Goal: Information Seeking & Learning: Learn about a topic

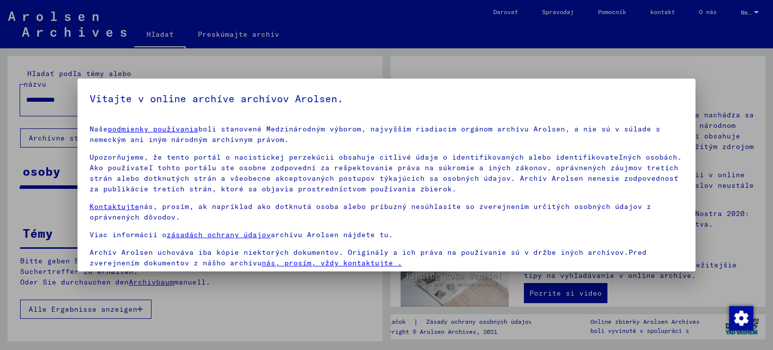
scroll to position [76, 0]
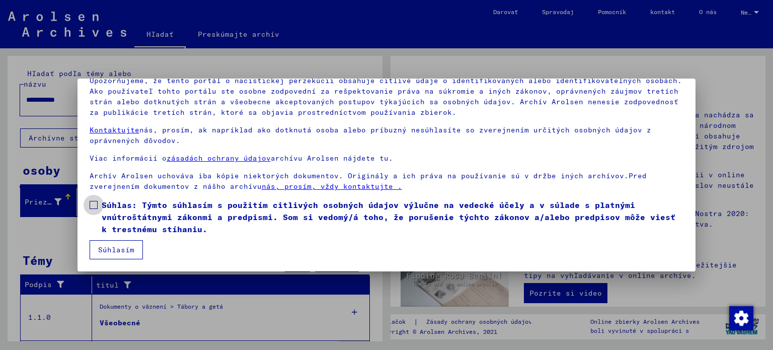
drag, startPoint x: 106, startPoint y: 207, endPoint x: 106, endPoint y: 214, distance: 6.5
click at [106, 207] on font "Súhlas: Týmto súhlasím s použitím citlivých osobných údajov výlučne na vedecké …" at bounding box center [389, 217] width 574 height 34
click at [115, 247] on font "Súhlasím" at bounding box center [116, 249] width 36 height 9
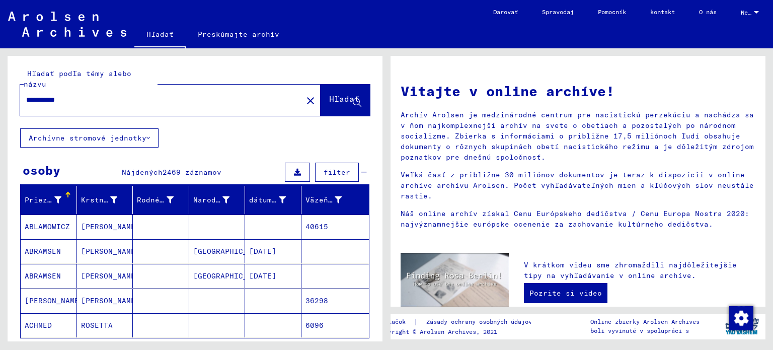
click at [96, 95] on input "**********" at bounding box center [158, 100] width 264 height 11
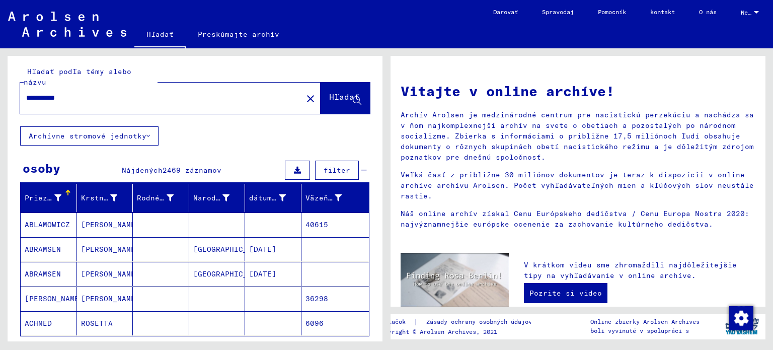
scroll to position [0, 0]
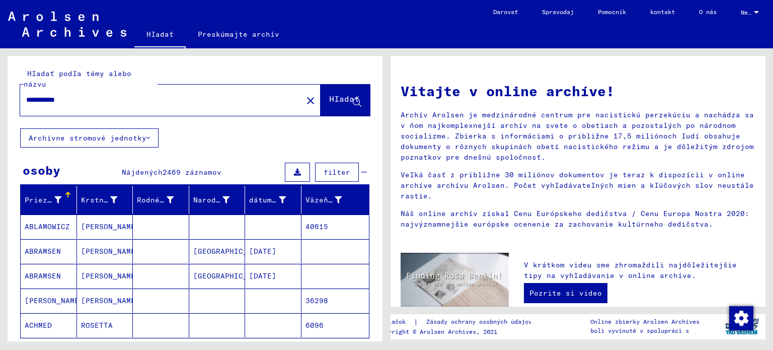
drag, startPoint x: 87, startPoint y: 92, endPoint x: 18, endPoint y: 94, distance: 68.5
click at [18, 94] on div "**********" at bounding box center [195, 92] width 375 height 72
type input "********"
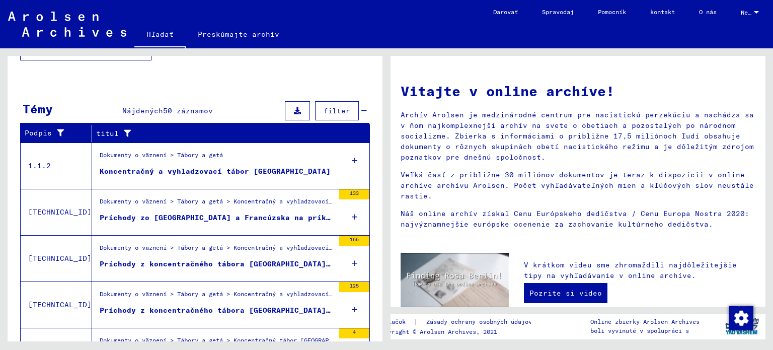
scroll to position [350, 0]
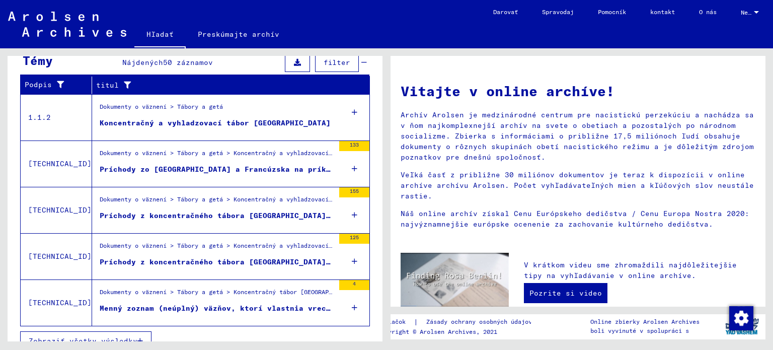
click at [87, 336] on font "Zobraziť všetky výsledky" at bounding box center [83, 340] width 109 height 9
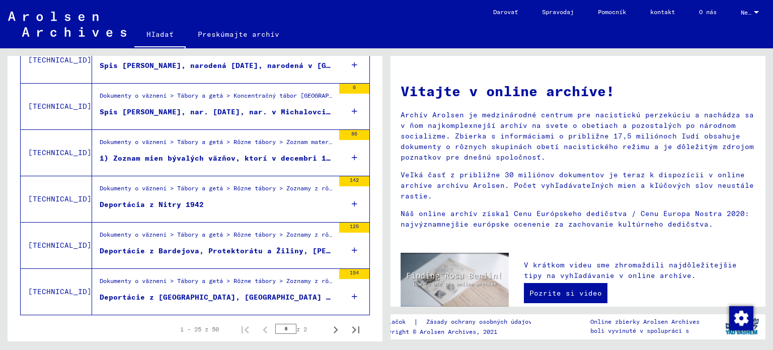
scroll to position [1122, 0]
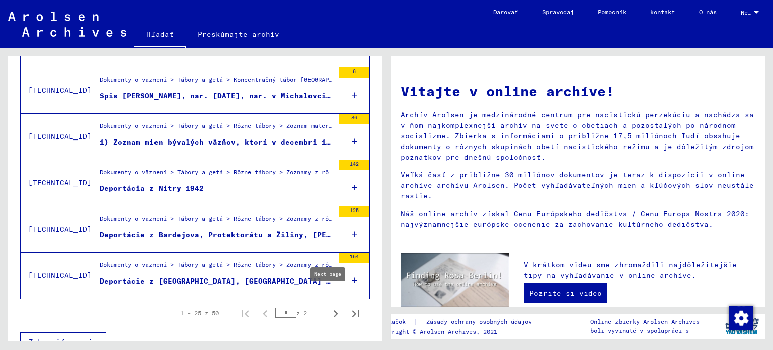
click at [329, 306] on icon "Ďalšia strana" at bounding box center [336, 313] width 14 height 14
type input "*"
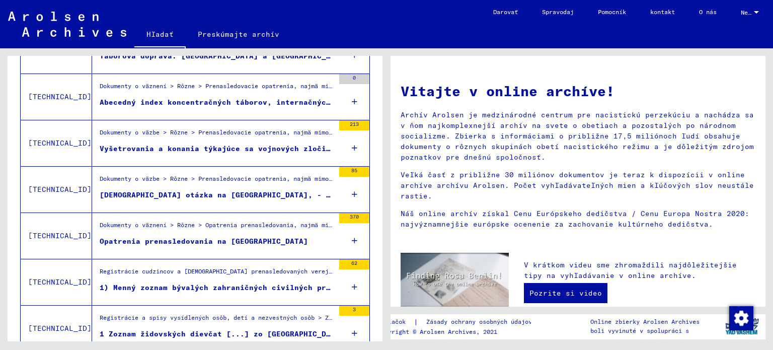
scroll to position [920, 0]
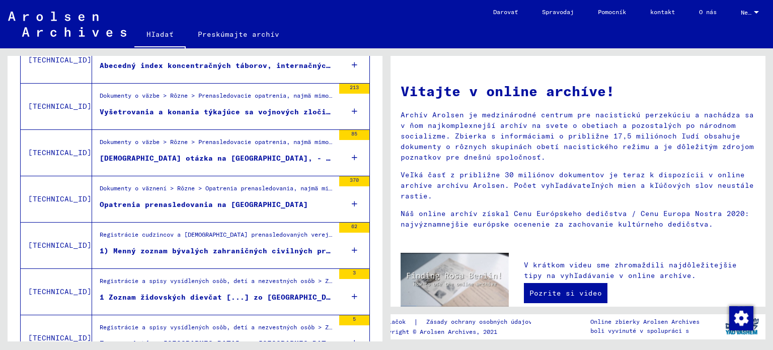
click at [141, 200] on font "Opatrenia prenasledovania na [GEOGRAPHIC_DATA]" at bounding box center [204, 204] width 208 height 9
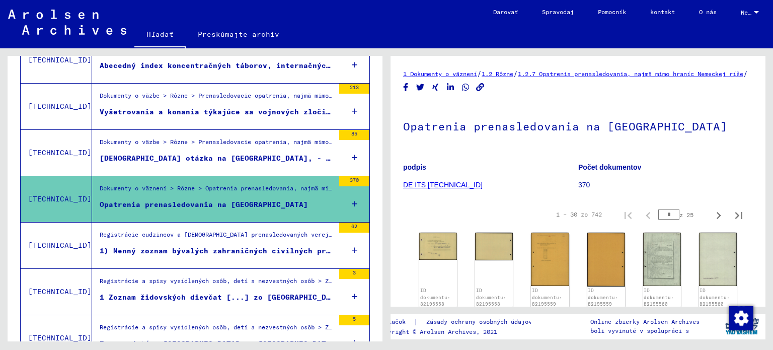
scroll to position [50, 0]
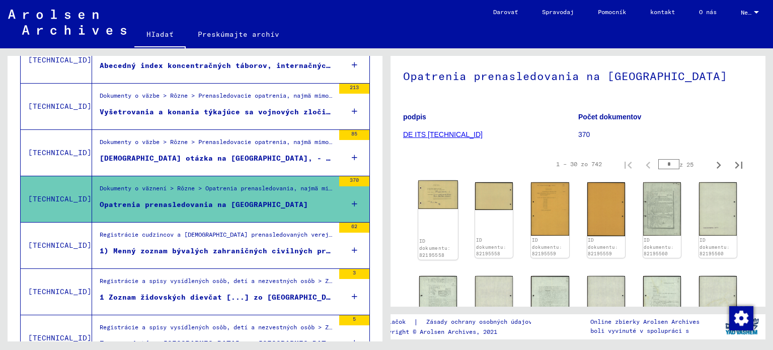
click at [434, 208] on img at bounding box center [438, 194] width 40 height 28
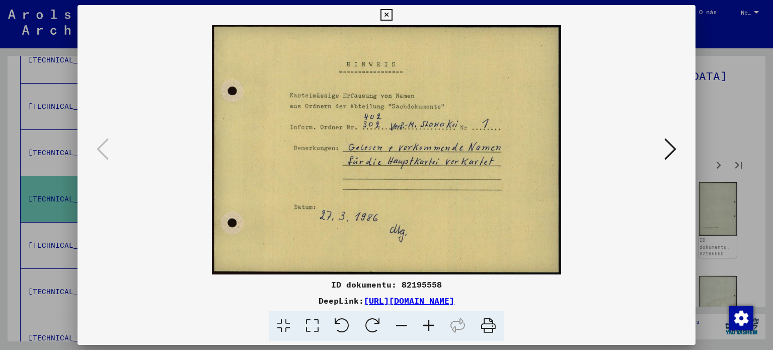
click at [670, 148] on icon at bounding box center [670, 149] width 12 height 24
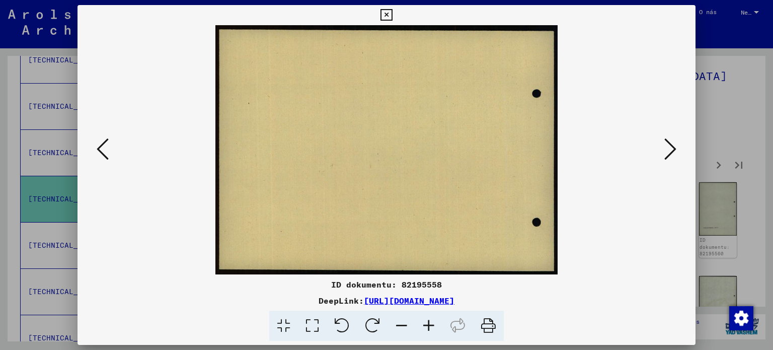
click at [670, 148] on icon at bounding box center [670, 149] width 12 height 24
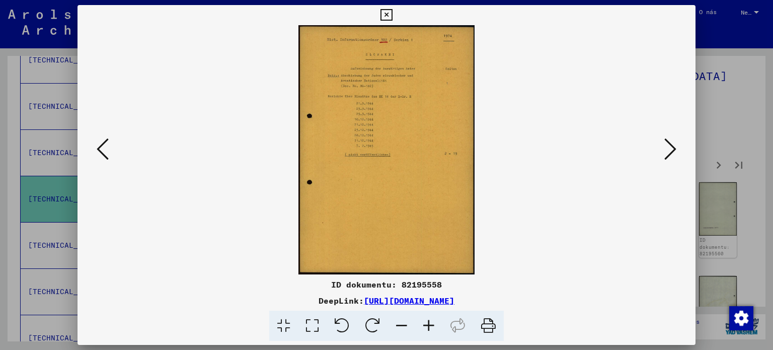
click at [433, 324] on icon at bounding box center [428, 325] width 27 height 31
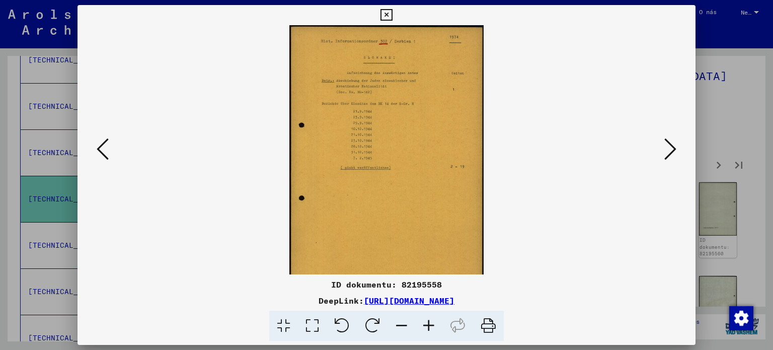
click at [433, 324] on icon at bounding box center [428, 325] width 27 height 31
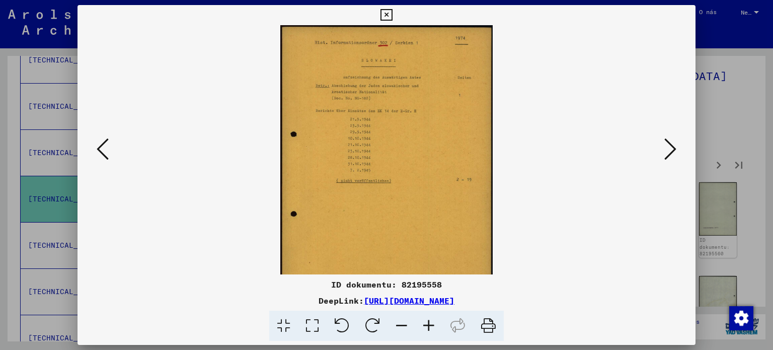
click at [433, 324] on icon at bounding box center [428, 325] width 27 height 31
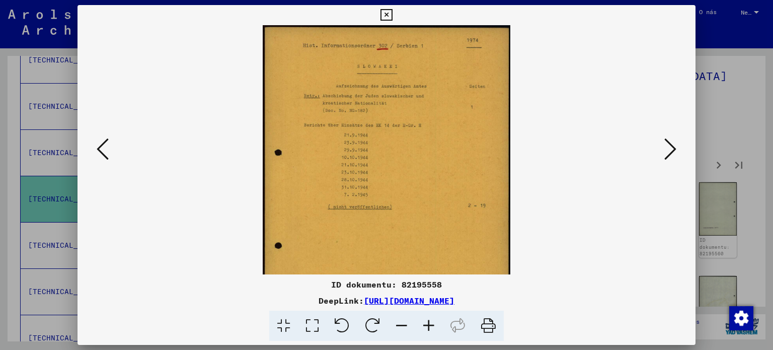
click at [433, 324] on icon at bounding box center [428, 325] width 27 height 31
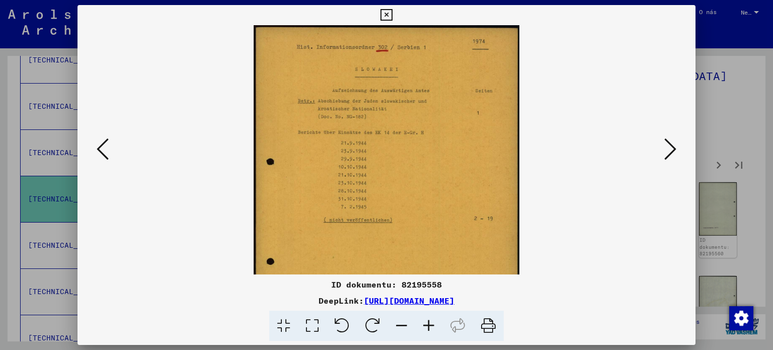
click at [433, 324] on icon at bounding box center [428, 325] width 27 height 31
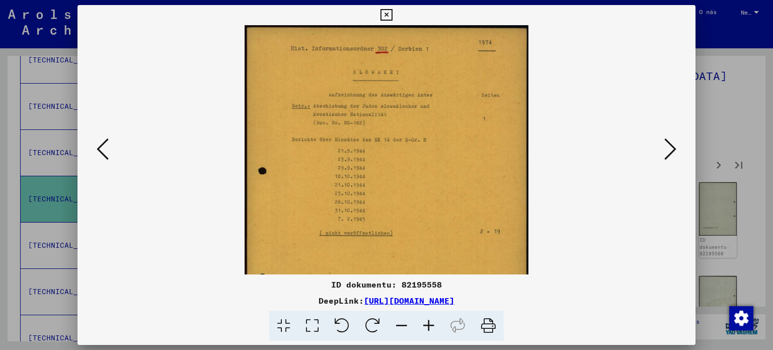
click at [433, 324] on icon at bounding box center [428, 325] width 27 height 31
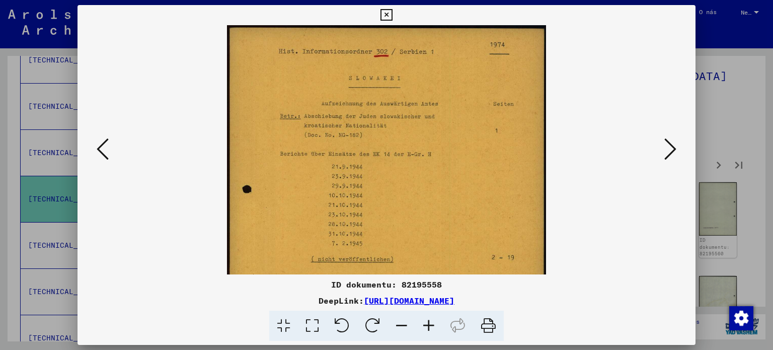
click at [433, 324] on icon at bounding box center [428, 325] width 27 height 31
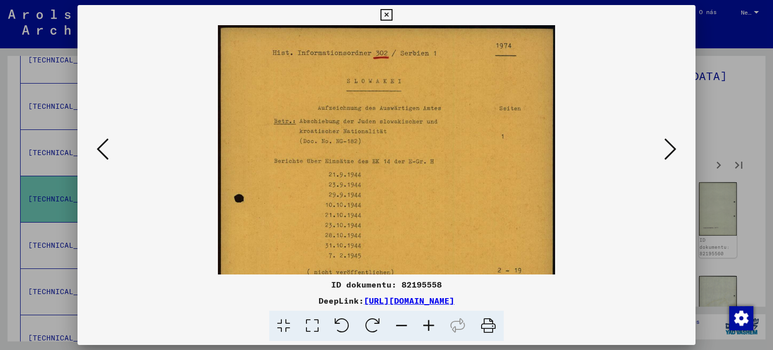
click at [433, 324] on icon at bounding box center [428, 325] width 27 height 31
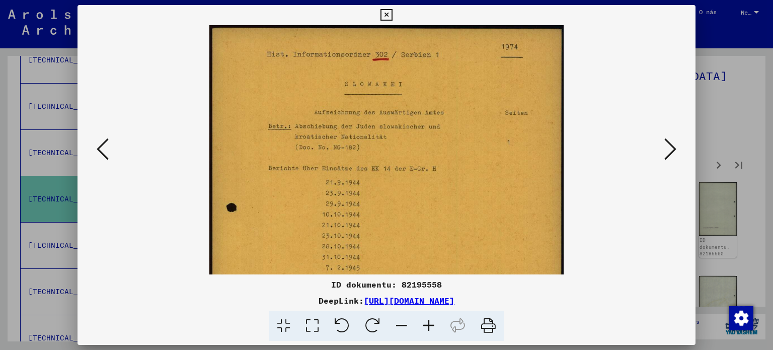
click at [433, 324] on icon at bounding box center [428, 325] width 27 height 31
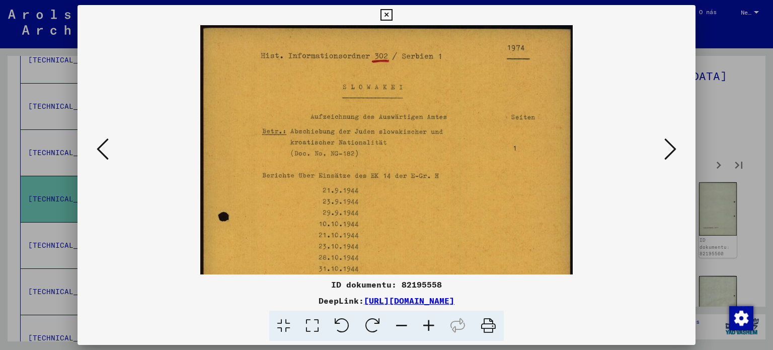
click at [434, 324] on icon at bounding box center [428, 325] width 27 height 31
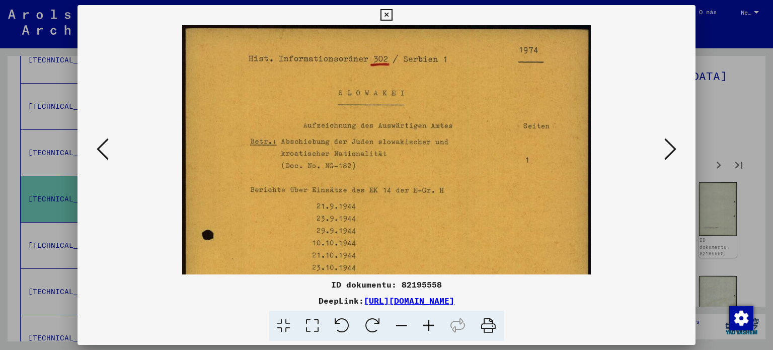
click at [434, 324] on icon at bounding box center [428, 325] width 27 height 31
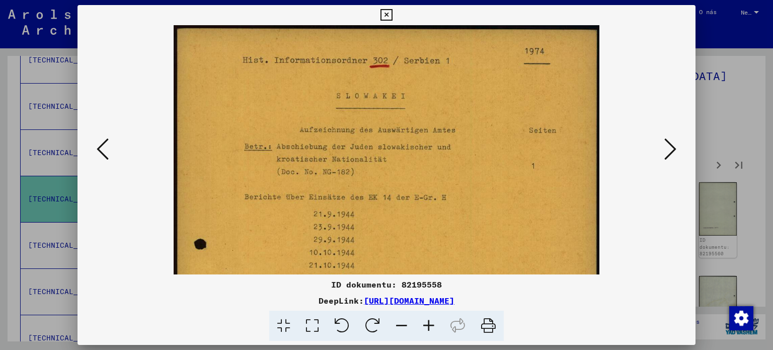
click at [434, 324] on icon at bounding box center [428, 325] width 27 height 31
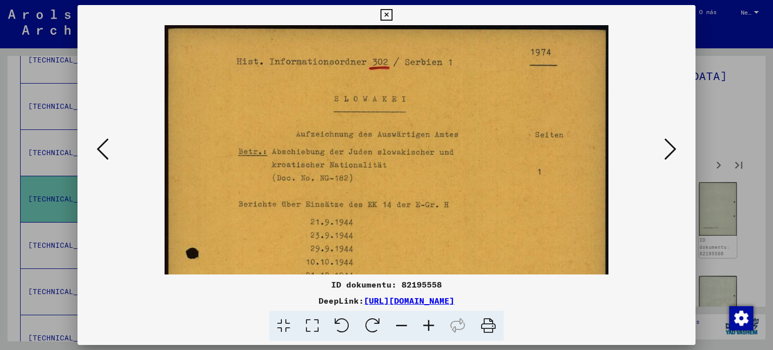
click at [434, 324] on icon at bounding box center [428, 325] width 27 height 31
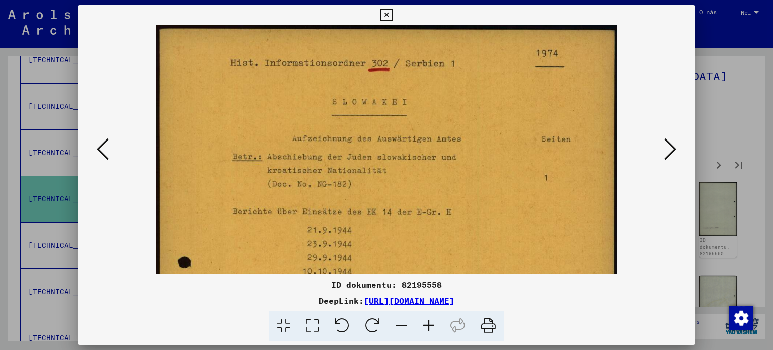
click at [315, 323] on icon at bounding box center [312, 325] width 29 height 31
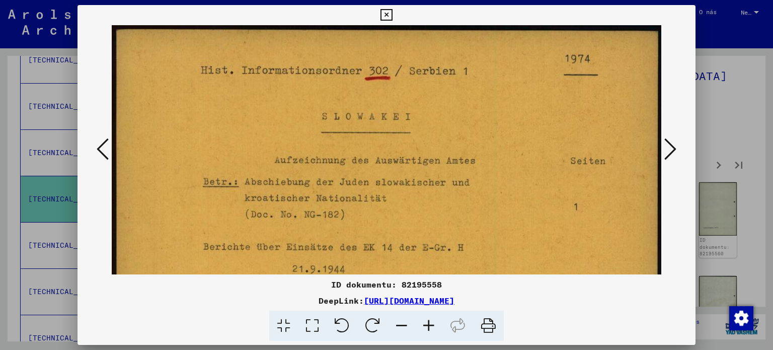
click at [670, 148] on icon at bounding box center [670, 149] width 12 height 24
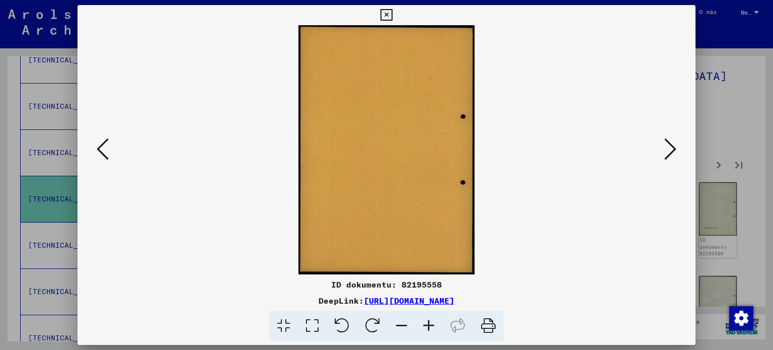
click at [672, 148] on icon at bounding box center [670, 149] width 12 height 24
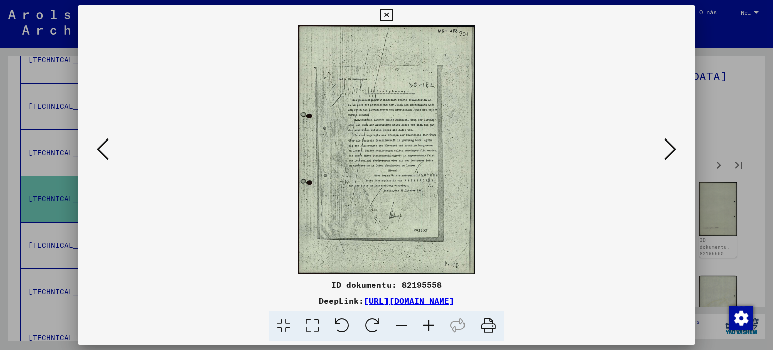
click at [676, 146] on icon at bounding box center [670, 149] width 12 height 24
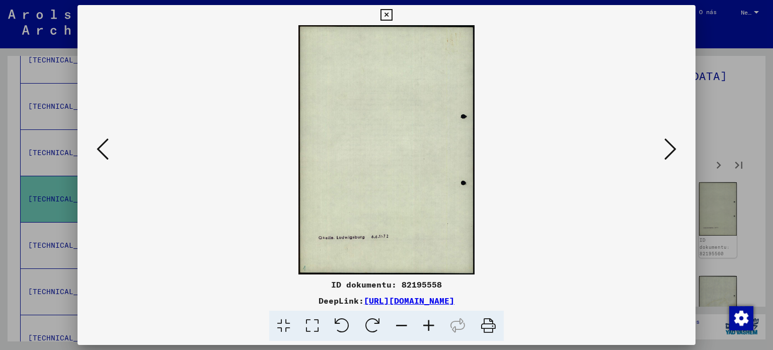
click at [676, 146] on icon at bounding box center [670, 149] width 12 height 24
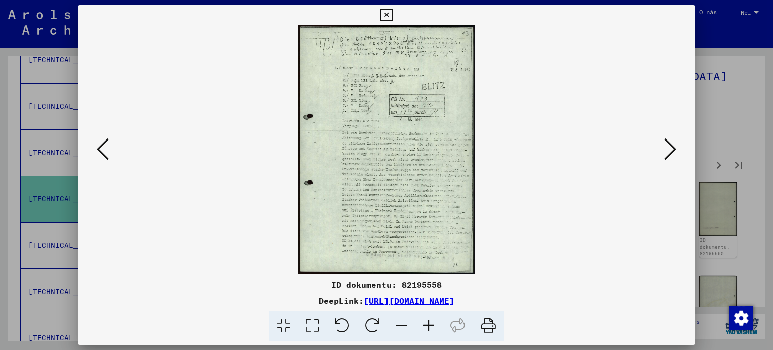
click at [676, 146] on icon at bounding box center [670, 149] width 12 height 24
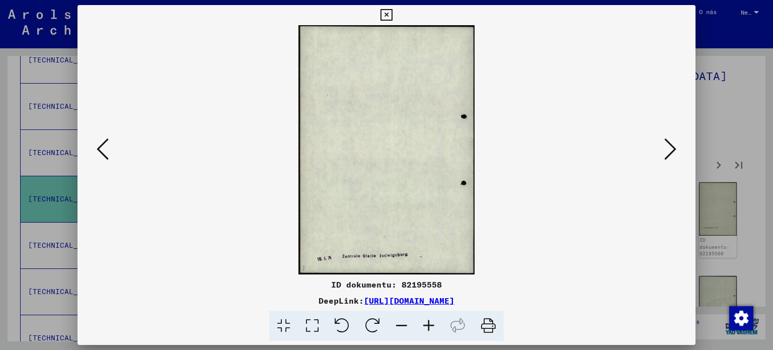
click at [676, 146] on icon at bounding box center [670, 149] width 12 height 24
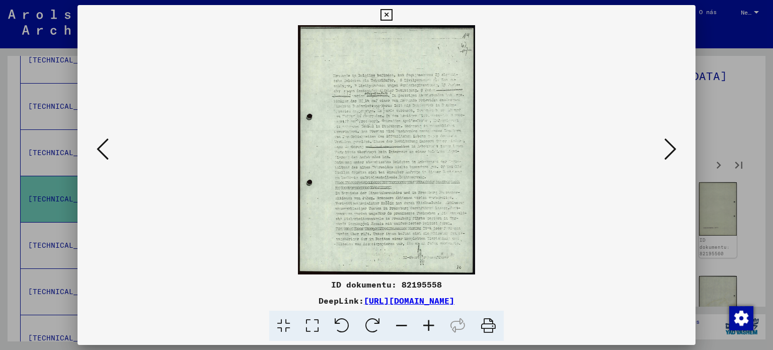
click at [676, 146] on icon at bounding box center [670, 149] width 12 height 24
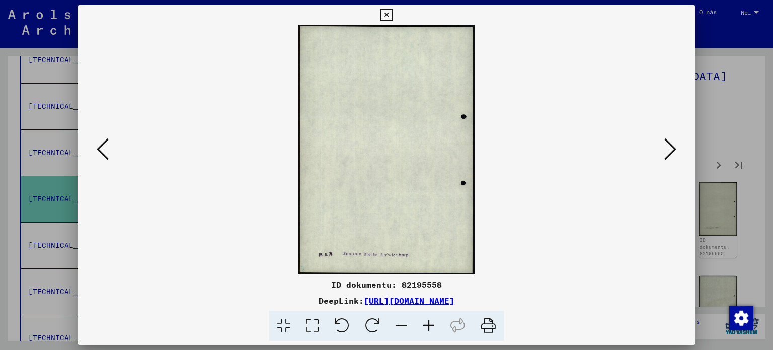
click at [676, 146] on icon at bounding box center [670, 149] width 12 height 24
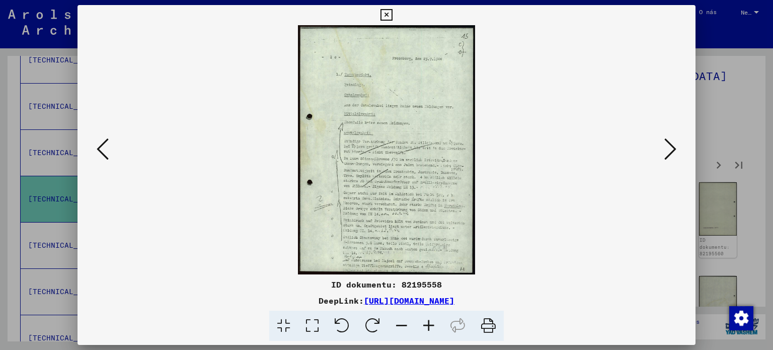
click at [736, 90] on div at bounding box center [386, 175] width 773 height 350
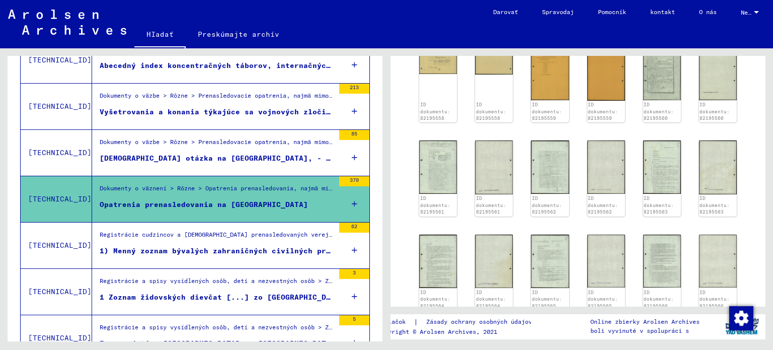
scroll to position [0, 0]
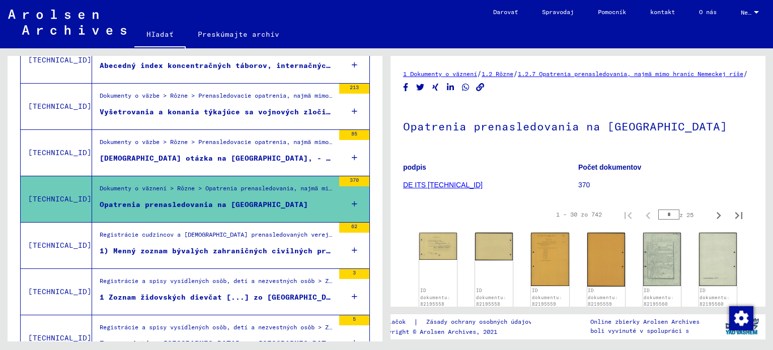
click at [350, 188] on div "370" at bounding box center [354, 198] width 30 height 45
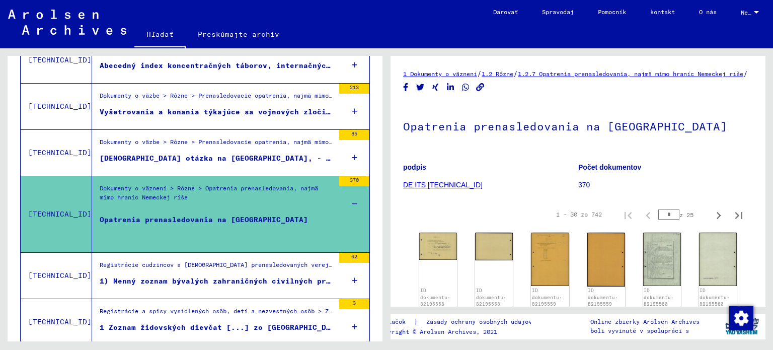
click at [160, 215] on font "Opatrenia prenasledovania na [GEOGRAPHIC_DATA]" at bounding box center [204, 219] width 208 height 9
click at [174, 215] on font "Opatrenia prenasledovania na [GEOGRAPHIC_DATA]" at bounding box center [204, 219] width 208 height 9
